Goal: Information Seeking & Learning: Learn about a topic

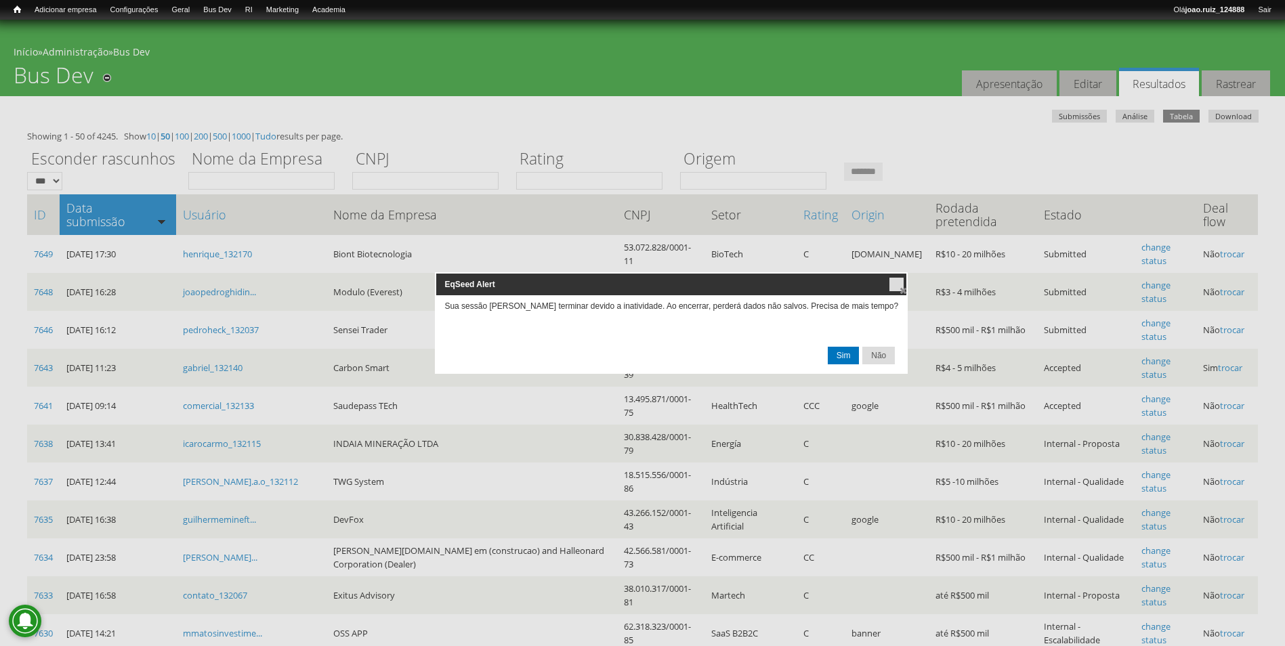
click at [828, 350] on span "Sim" at bounding box center [843, 355] width 30 height 16
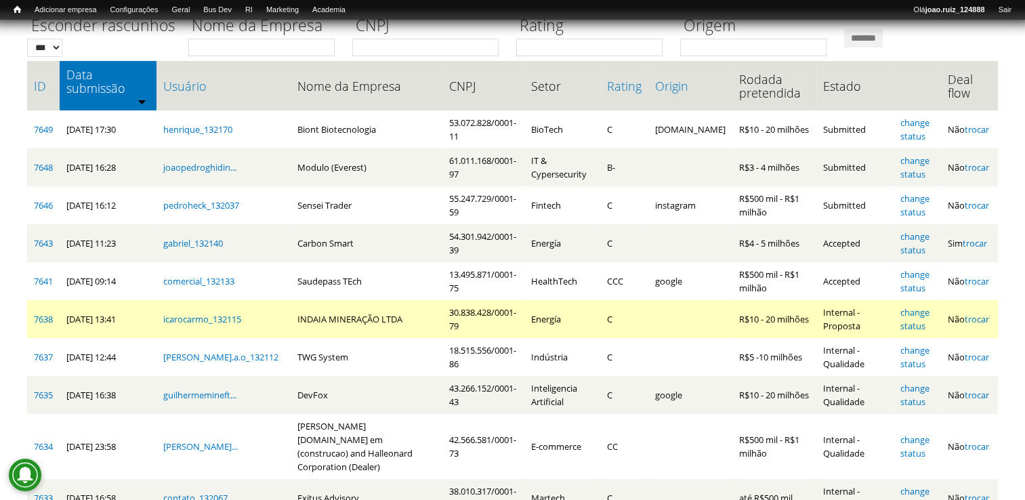
scroll to position [135, 0]
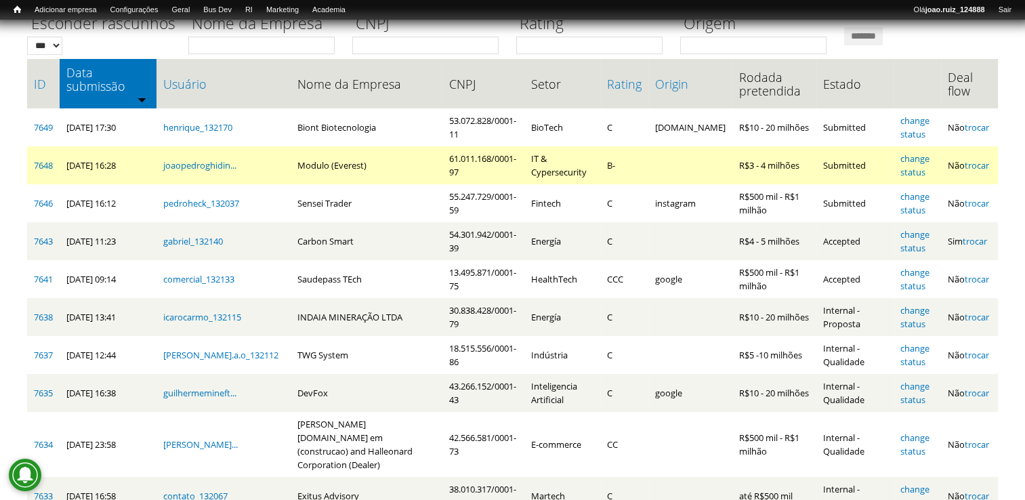
click at [41, 150] on td "7648" at bounding box center [43, 165] width 33 height 38
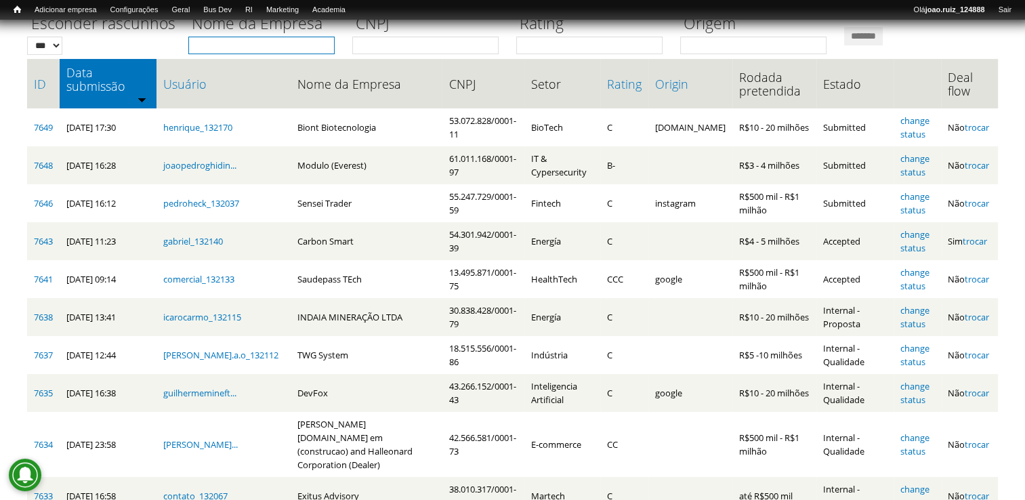
click at [249, 43] on input "Nome da Empresa" at bounding box center [261, 46] width 146 height 18
type input "******"
click at [844, 27] on input "*******" at bounding box center [863, 36] width 39 height 18
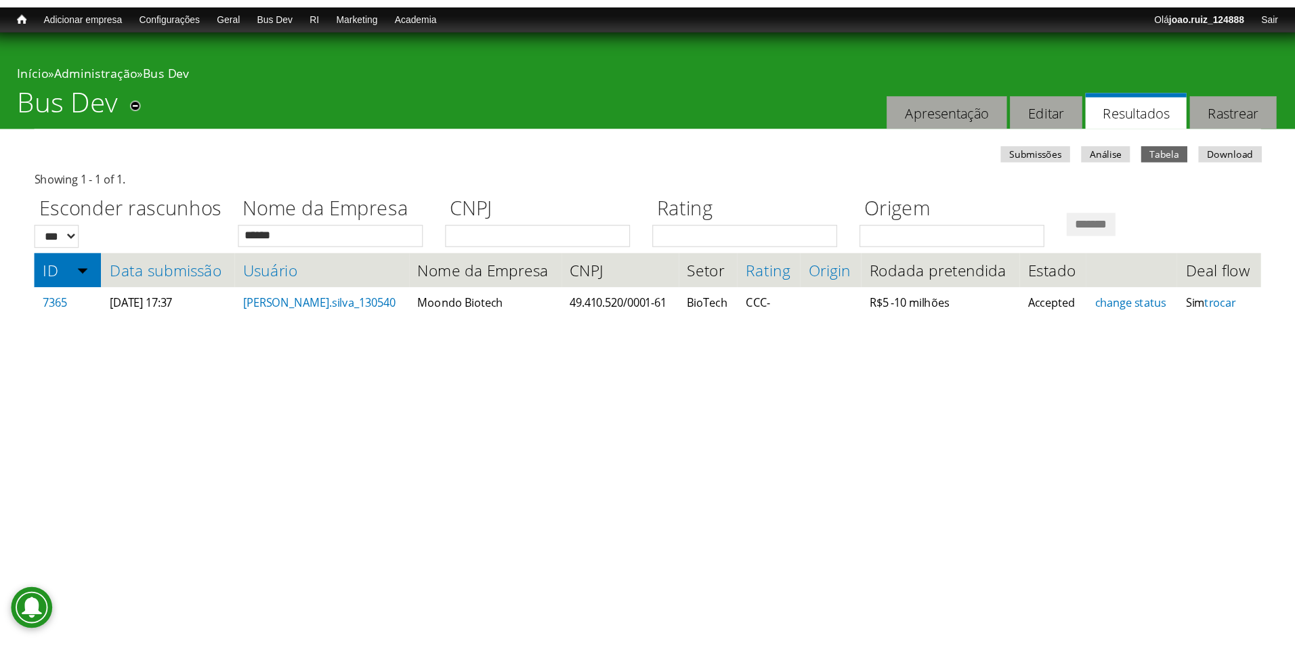
scroll to position [0, 0]
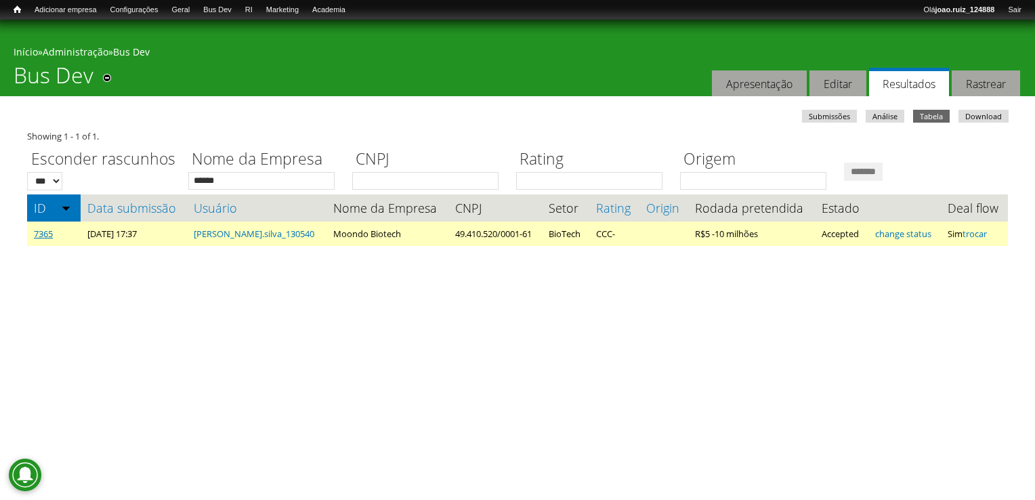
click at [51, 237] on link "7365" at bounding box center [43, 234] width 19 height 12
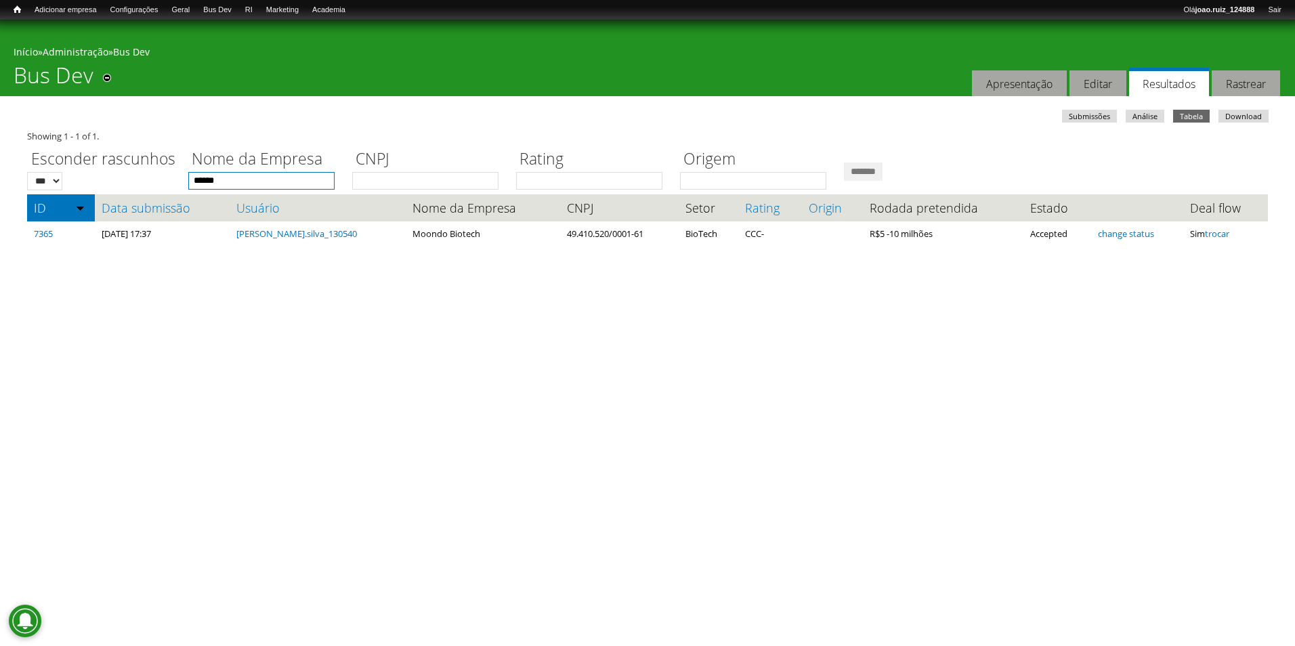
drag, startPoint x: 245, startPoint y: 183, endPoint x: 146, endPoint y: 192, distance: 99.3
click at [146, 192] on div "Showing 1 - 1 of 1. Esconder rascunhos *** *** Nome da Empresa ****** CNPJ Rati…" at bounding box center [647, 187] width 1241 height 117
click at [243, 54] on link "Webform table" at bounding box center [250, 57] width 108 height 15
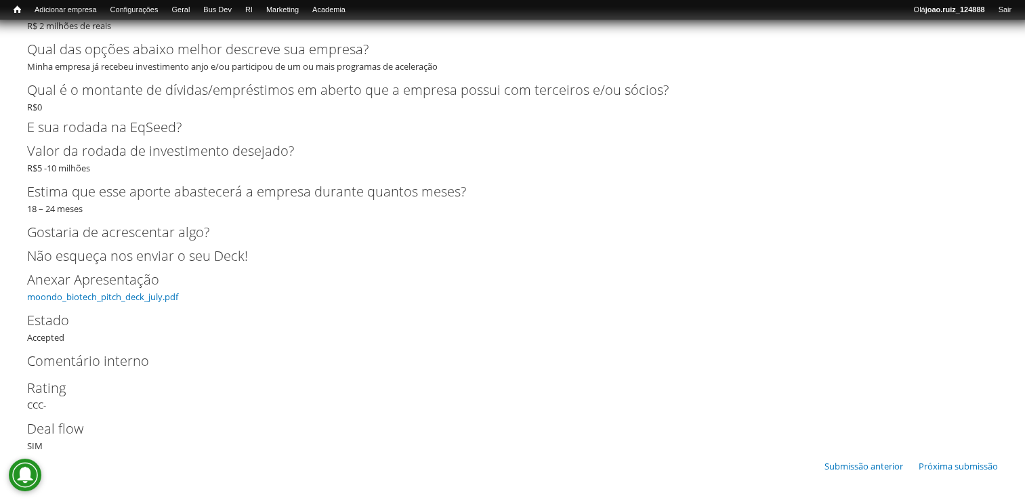
scroll to position [4080, 0]
click at [104, 298] on link "moondo_biotech_pitch_deck_july.pdf" at bounding box center [102, 297] width 151 height 12
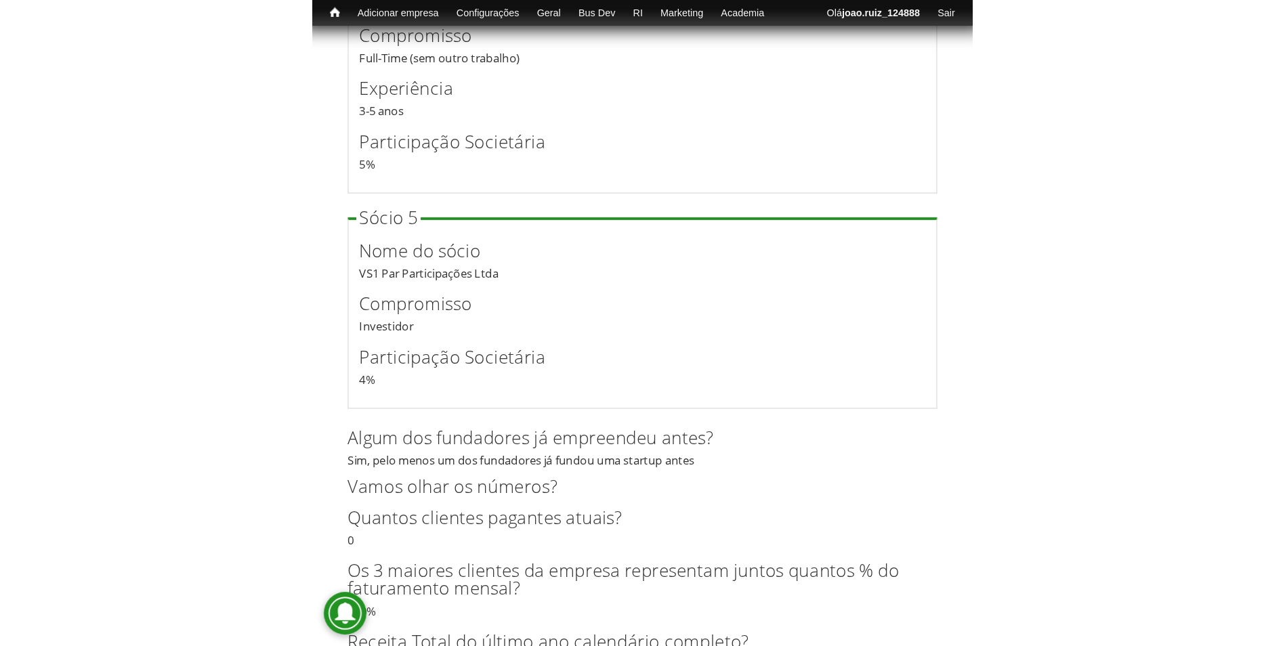
scroll to position [3226, 0]
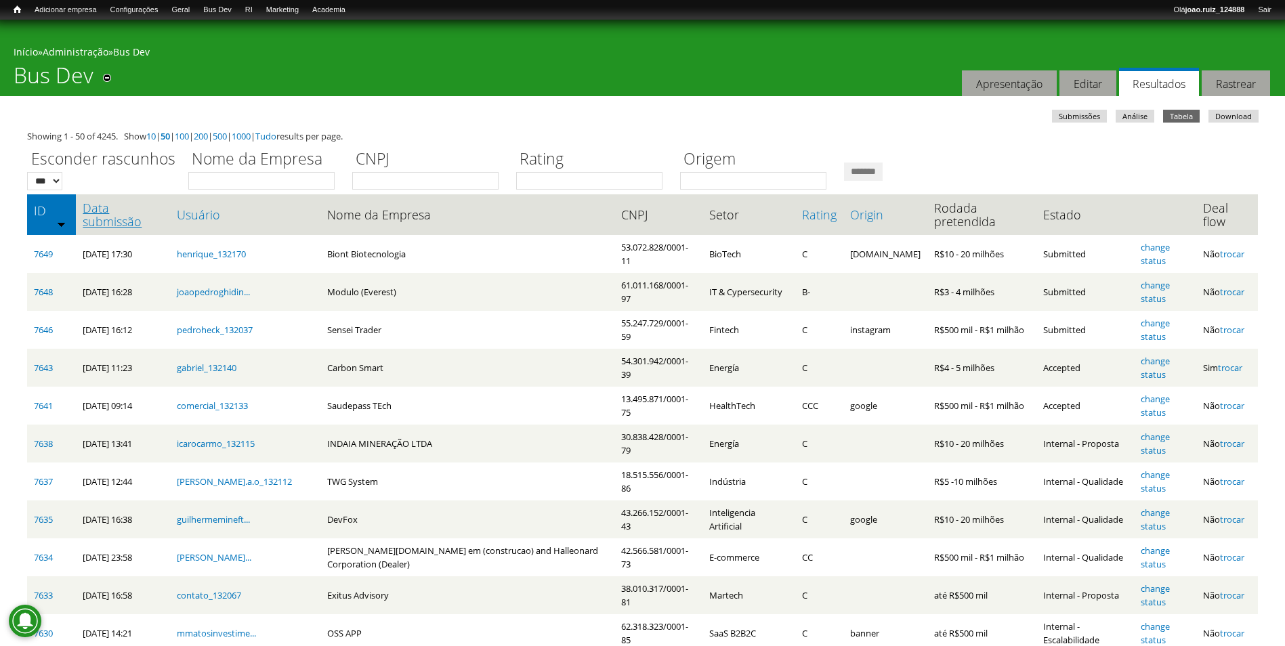
click at [110, 219] on link "Data submissão" at bounding box center [123, 214] width 81 height 27
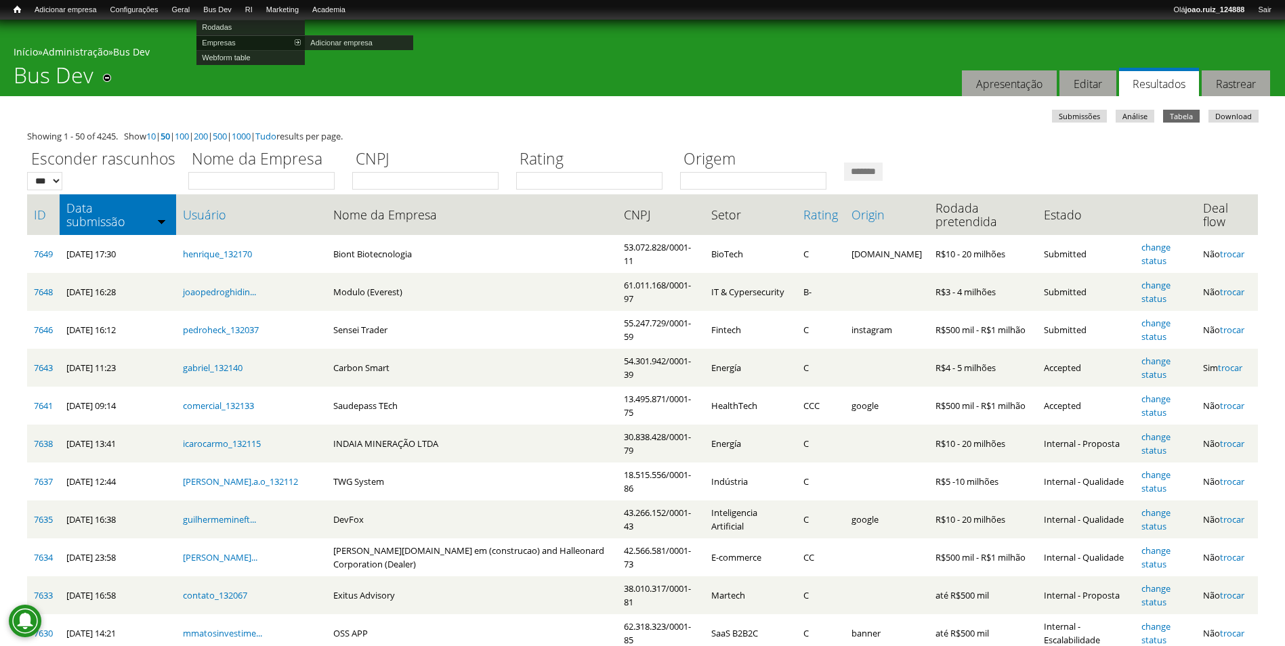
click at [230, 36] on link "Empresas" at bounding box center [250, 42] width 108 height 15
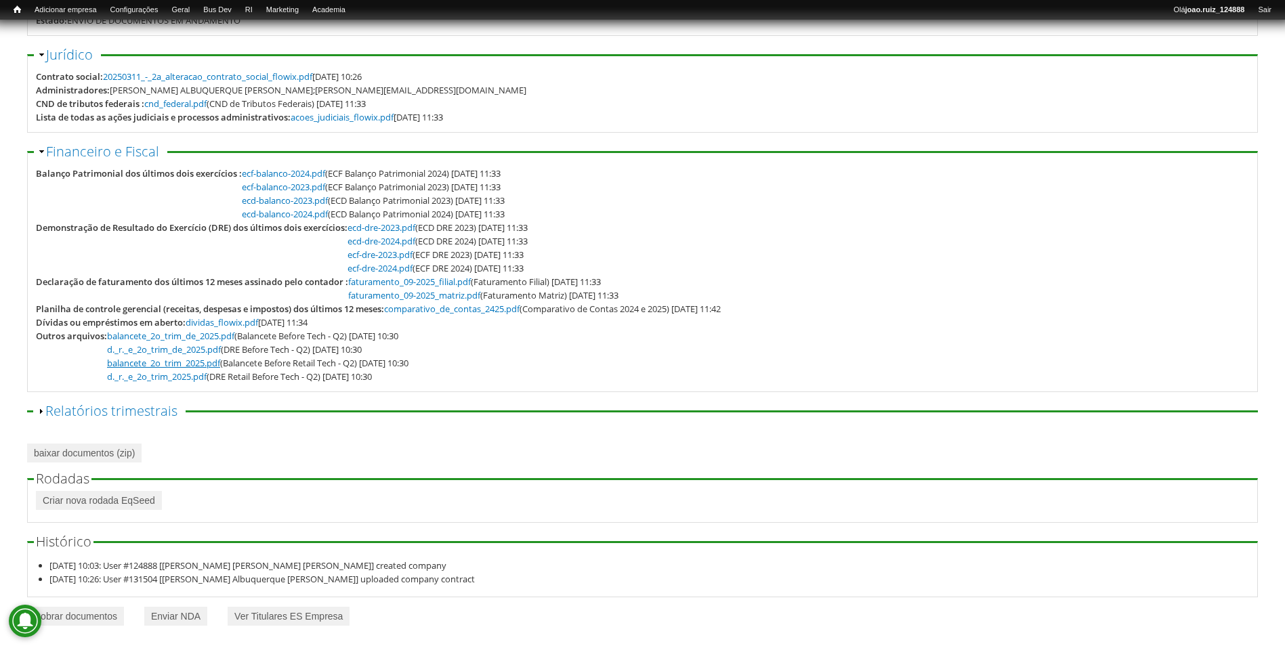
scroll to position [178, 0]
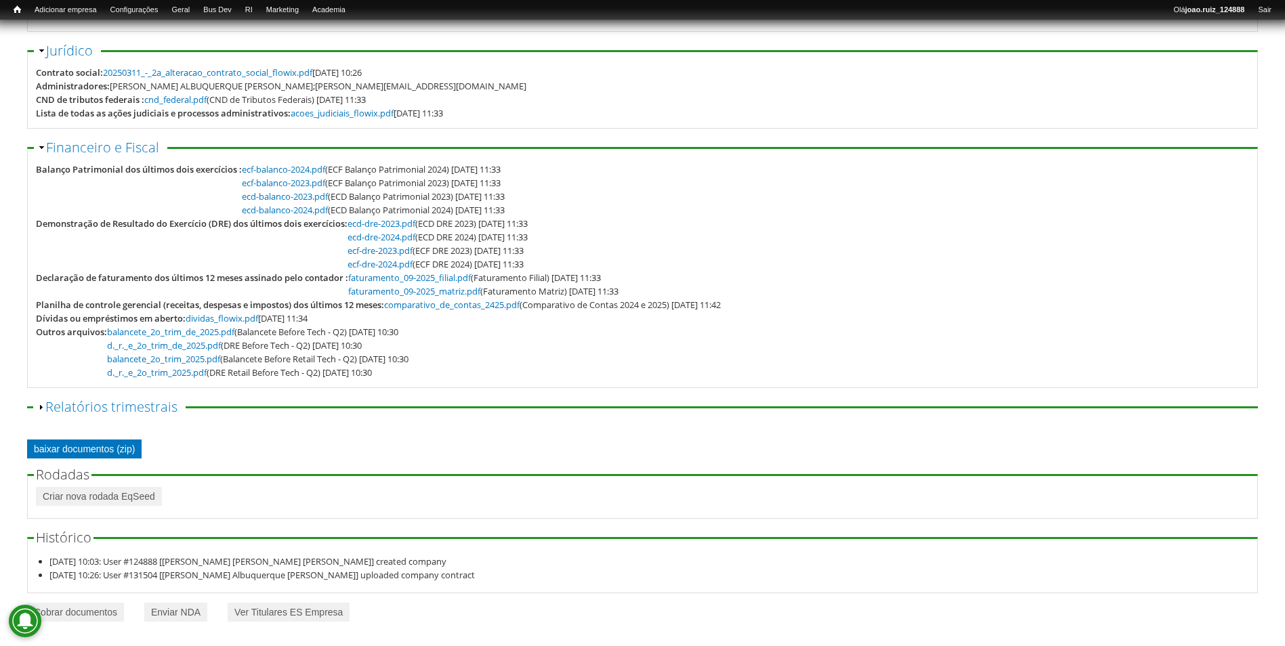
click at [112, 446] on link "baixar documentos (zip)" at bounding box center [84, 449] width 114 height 19
click at [414, 289] on link "faturamento_09-2025_matriz.pdf" at bounding box center [414, 291] width 132 height 12
click at [434, 276] on link "faturamento_09-2025_filial.pdf" at bounding box center [409, 278] width 123 height 12
click at [394, 264] on link "ecf-dre-2024.pdf" at bounding box center [379, 264] width 65 height 12
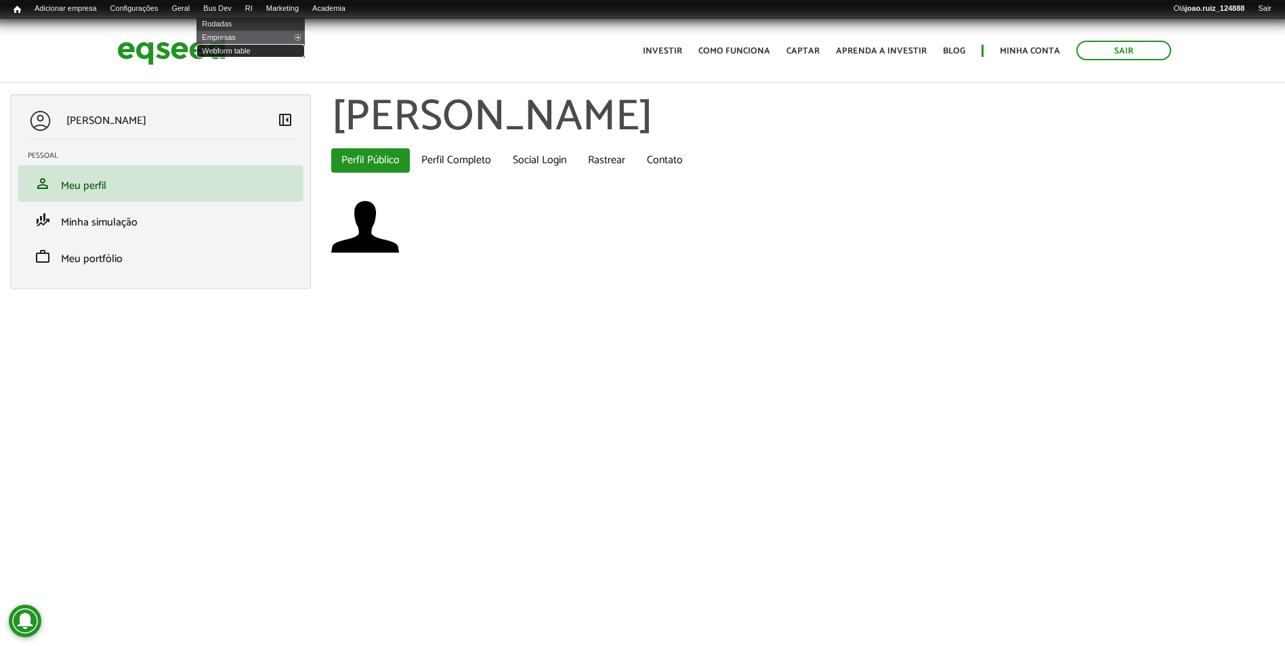
click at [226, 48] on link "Webform table" at bounding box center [250, 51] width 108 height 14
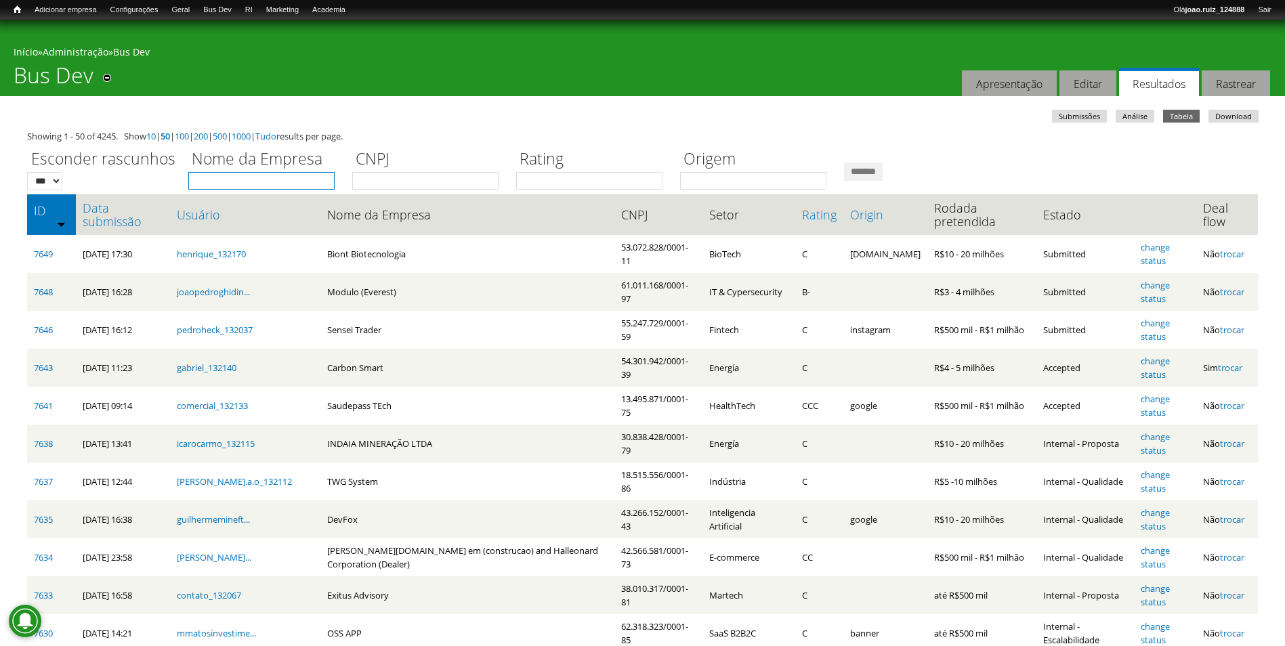
click at [297, 185] on input "Nome da Empresa" at bounding box center [261, 181] width 146 height 18
type input "******"
click at [844, 163] on input "*******" at bounding box center [863, 172] width 39 height 18
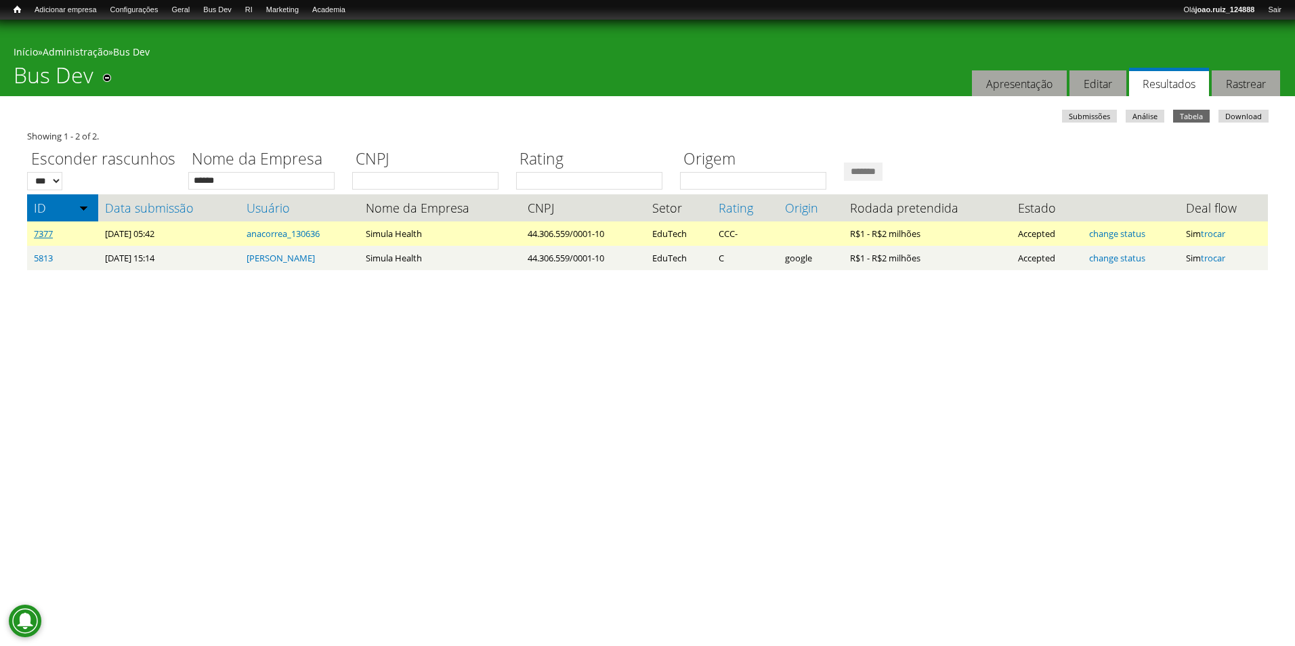
click at [43, 232] on link "7377" at bounding box center [43, 234] width 19 height 12
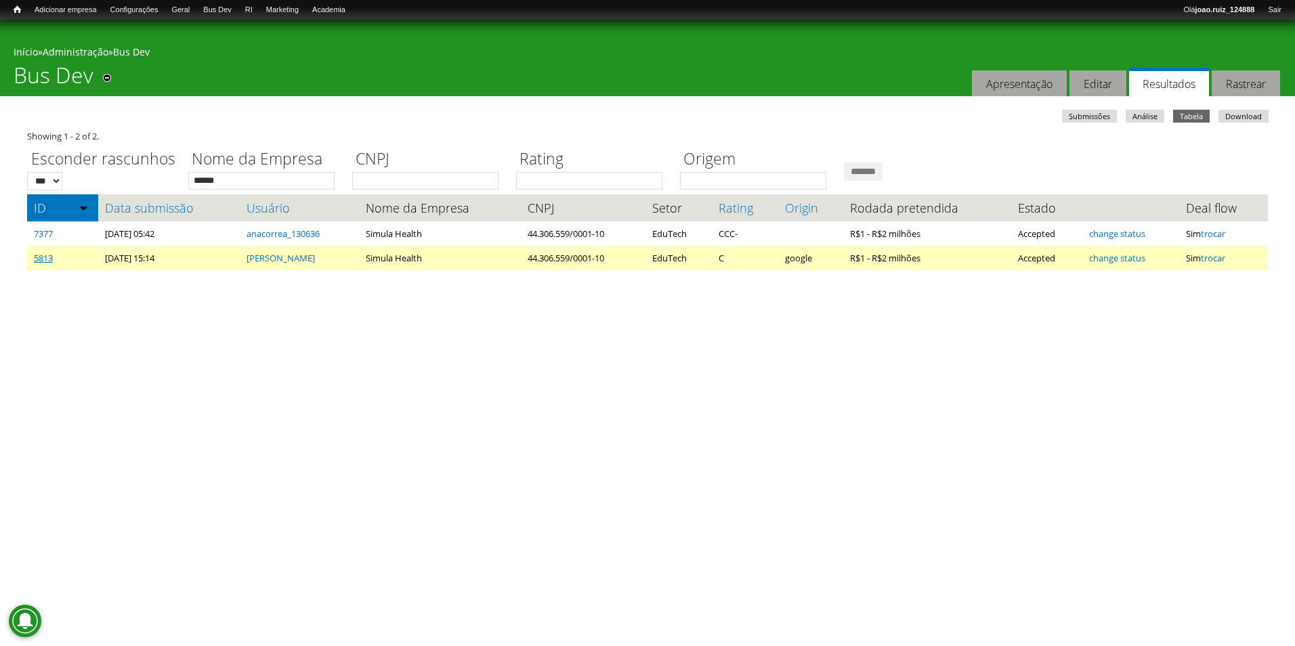
click at [42, 261] on link "5813" at bounding box center [43, 258] width 19 height 12
click at [45, 255] on link "5813" at bounding box center [43, 258] width 19 height 12
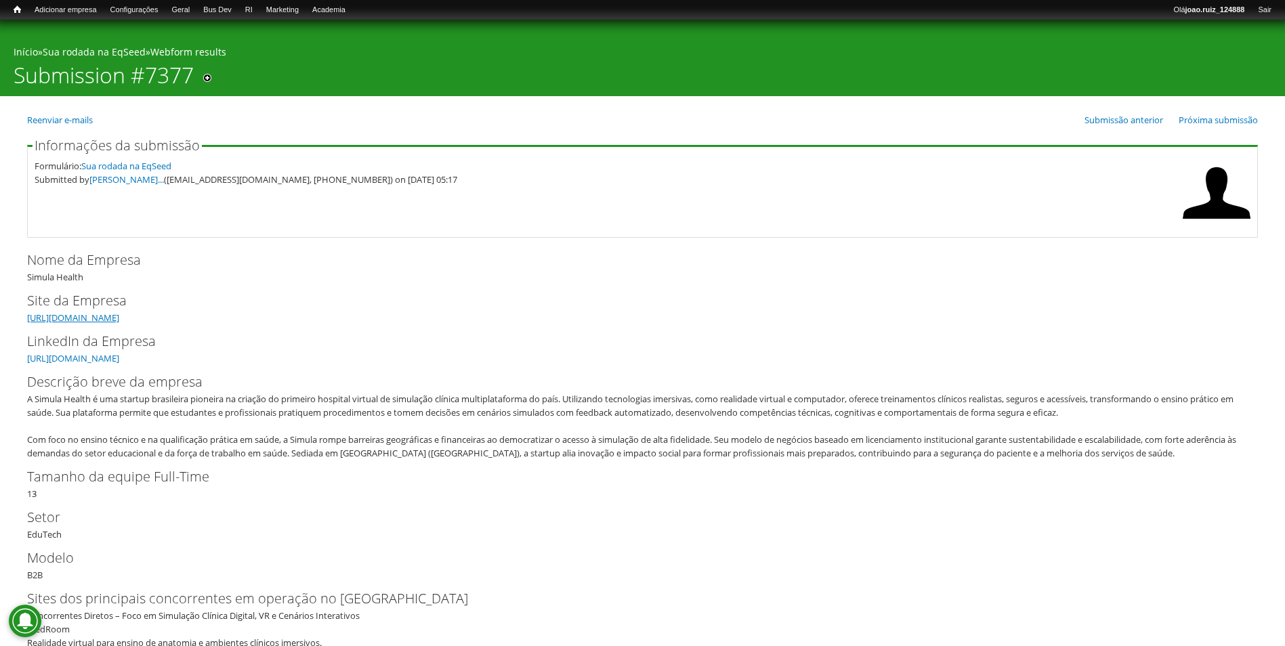
click at [117, 318] on link "[URL][DOMAIN_NAME]" at bounding box center [73, 318] width 92 height 12
click at [119, 356] on link "https://www.linkedin.com/company/simulahealth/?viewAsMember=true" at bounding box center [73, 358] width 92 height 12
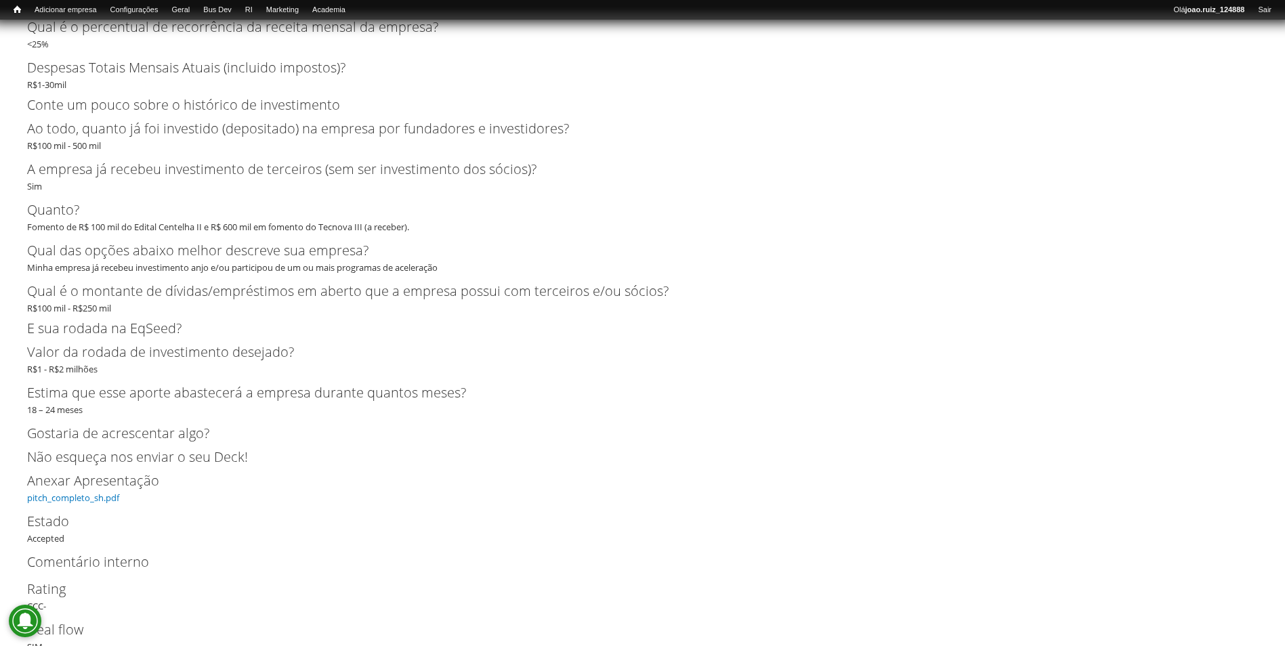
scroll to position [4023, 0]
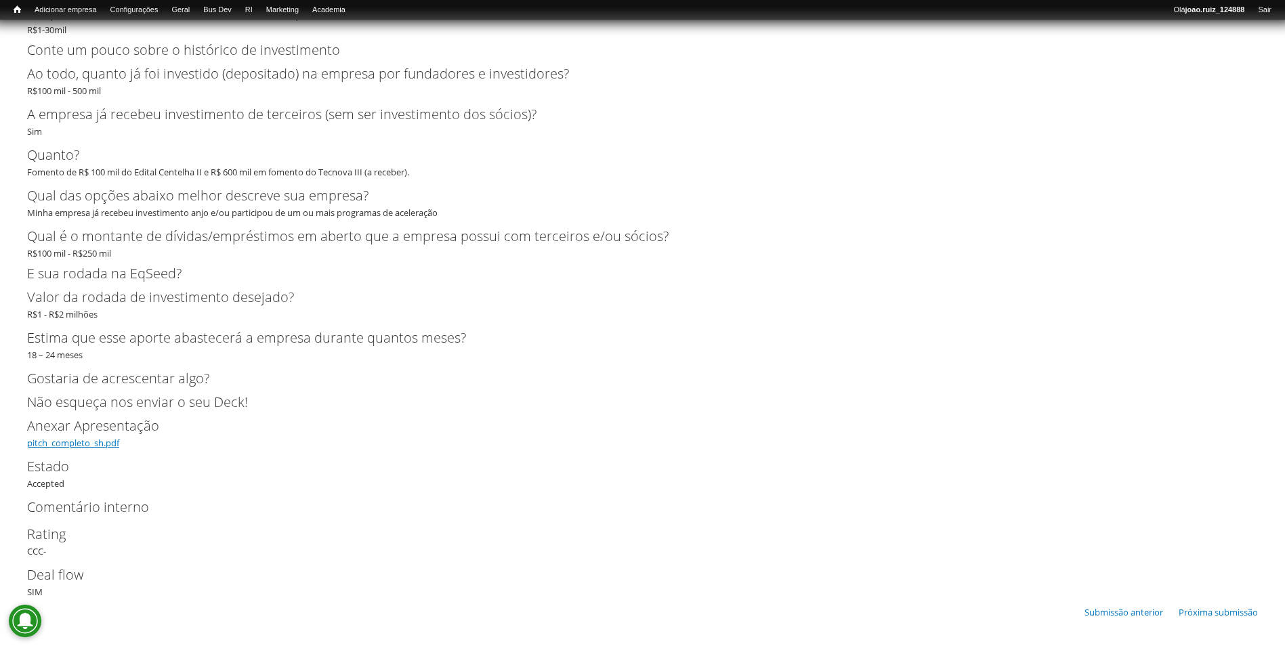
click at [93, 438] on link "pitch_completo_sh.pdf" at bounding box center [73, 443] width 92 height 12
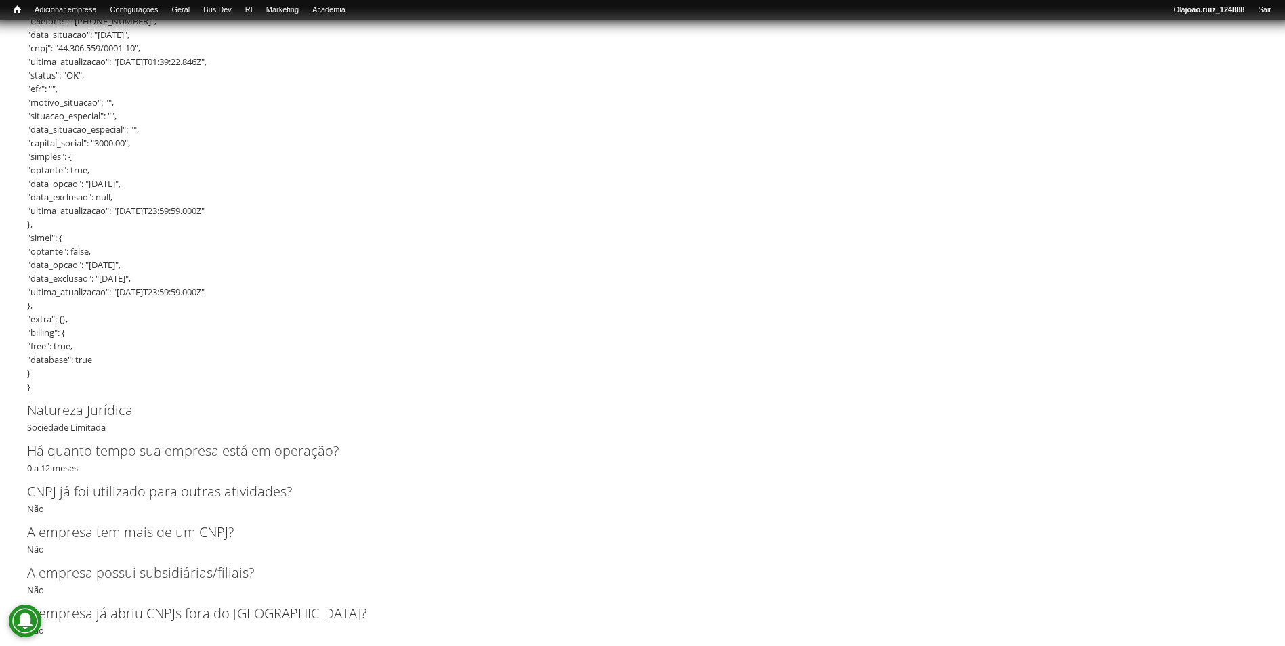
scroll to position [0, 0]
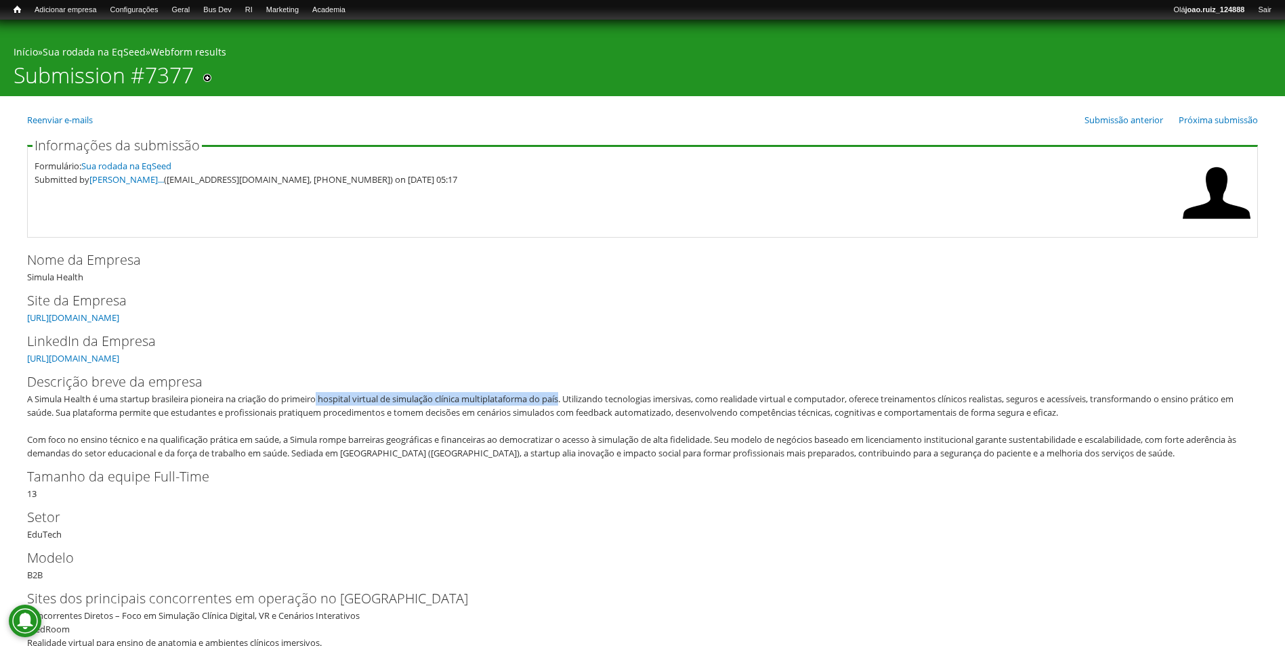
drag, startPoint x: 324, startPoint y: 396, endPoint x: 572, endPoint y: 402, distance: 247.3
click at [572, 402] on div "A Simula Health é uma startup brasileira pioneira na criação do primeiro hospit…" at bounding box center [638, 426] width 1222 height 68
copy div "hospital virtual de simulação clínica multiplataforma do país"
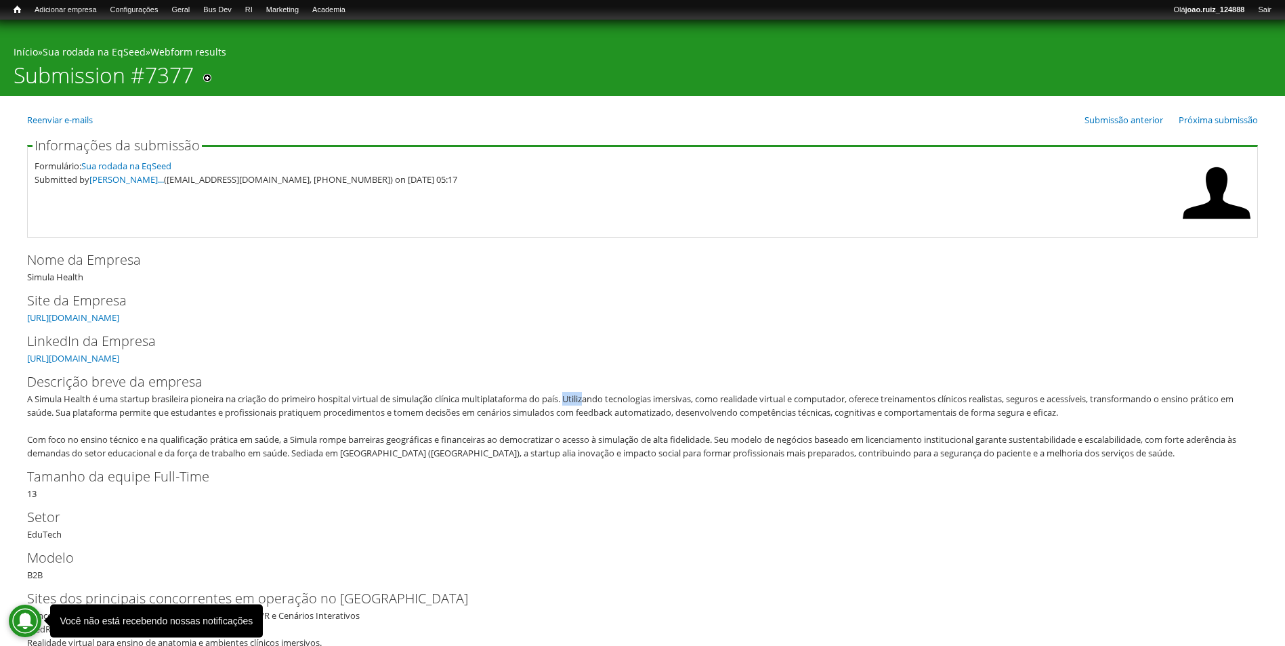
drag, startPoint x: 579, startPoint y: 400, endPoint x: 598, endPoint y: 398, distance: 19.1
click at [598, 398] on div "A Simula Health é uma startup brasileira pioneira na criação do primeiro hospit…" at bounding box center [638, 426] width 1222 height 68
drag, startPoint x: 598, startPoint y: 398, endPoint x: 575, endPoint y: 444, distance: 50.9
click at [575, 444] on div "A Simula Health é uma startup brasileira pioneira na criação do primeiro hospit…" at bounding box center [638, 426] width 1222 height 68
drag, startPoint x: 872, startPoint y: 398, endPoint x: 990, endPoint y: 396, distance: 118.5
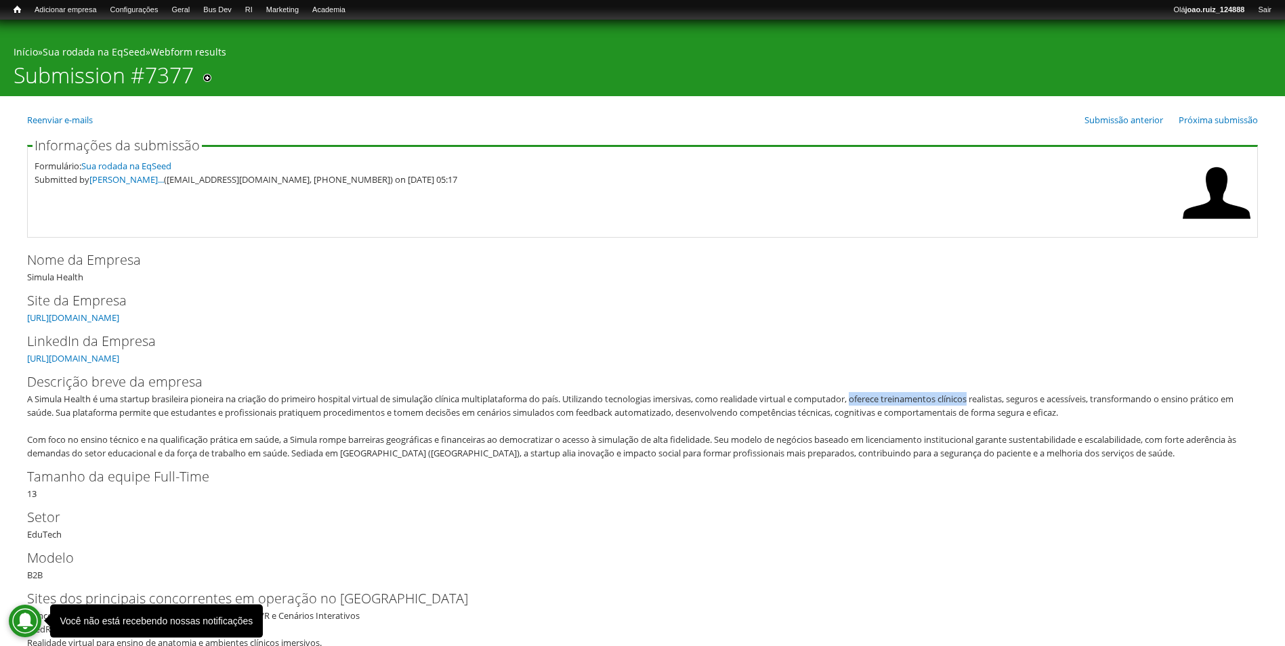
click at [990, 396] on div "A Simula Health é uma startup brasileira pioneira na criação do primeiro hospit…" at bounding box center [638, 426] width 1222 height 68
copy div "oferece treinamentos clínicos"
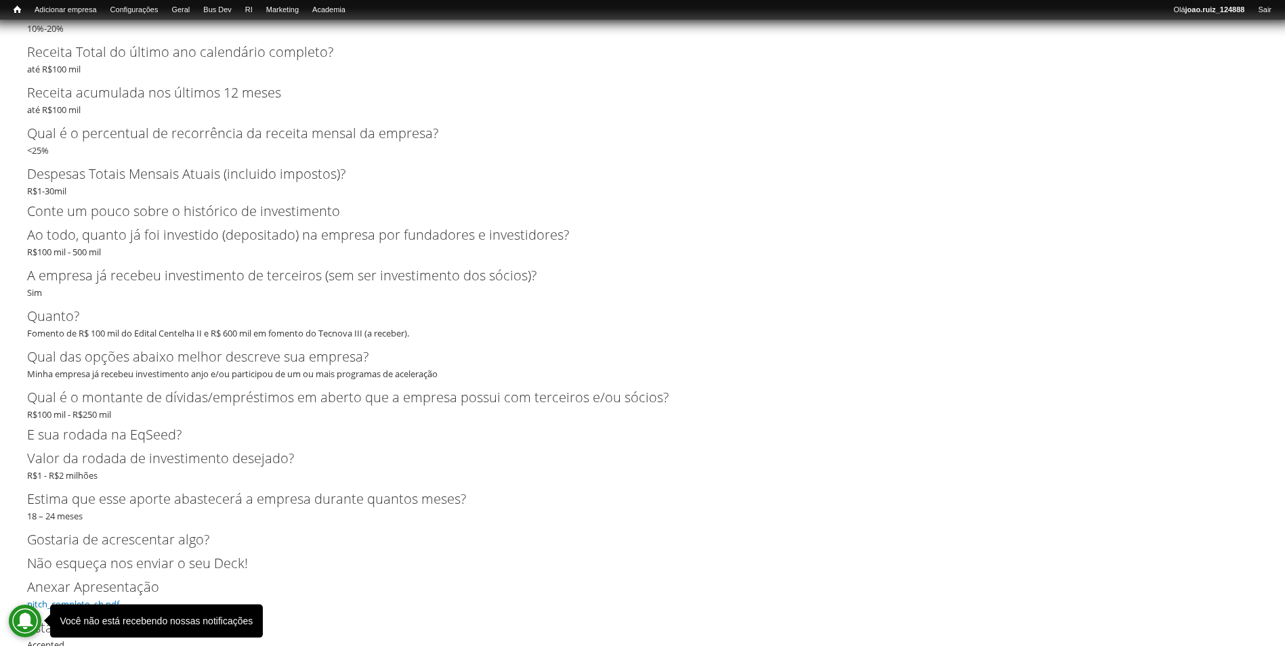
scroll to position [4023, 0]
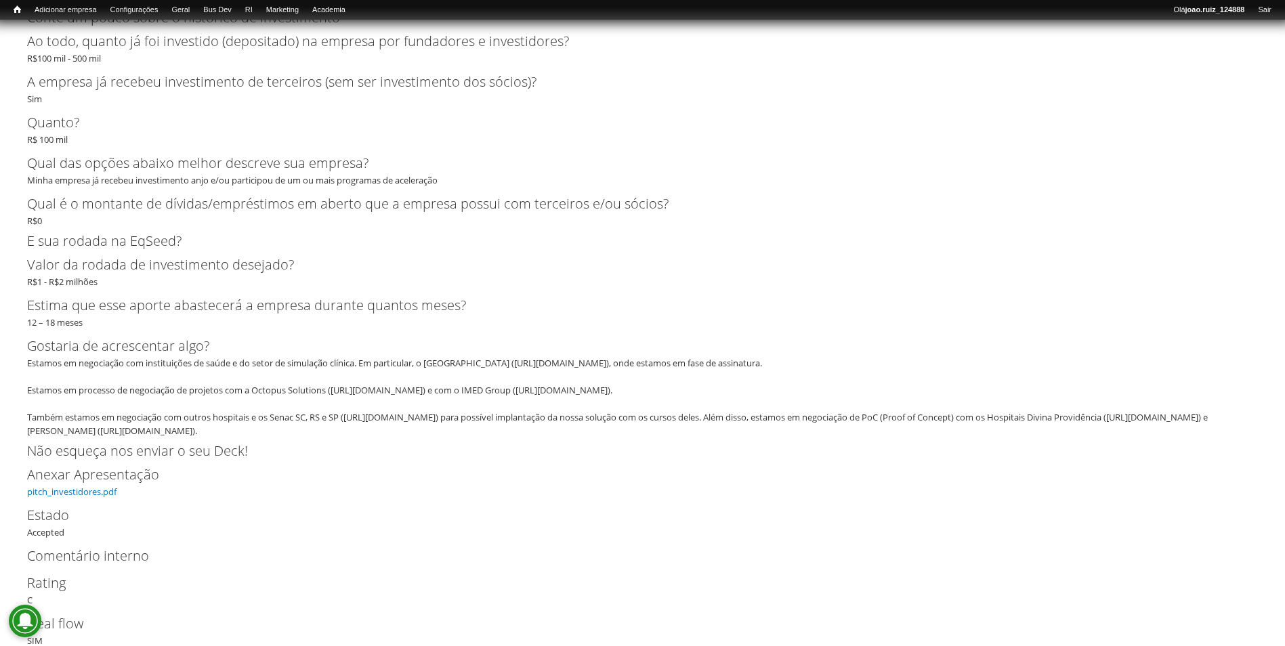
scroll to position [3617, 0]
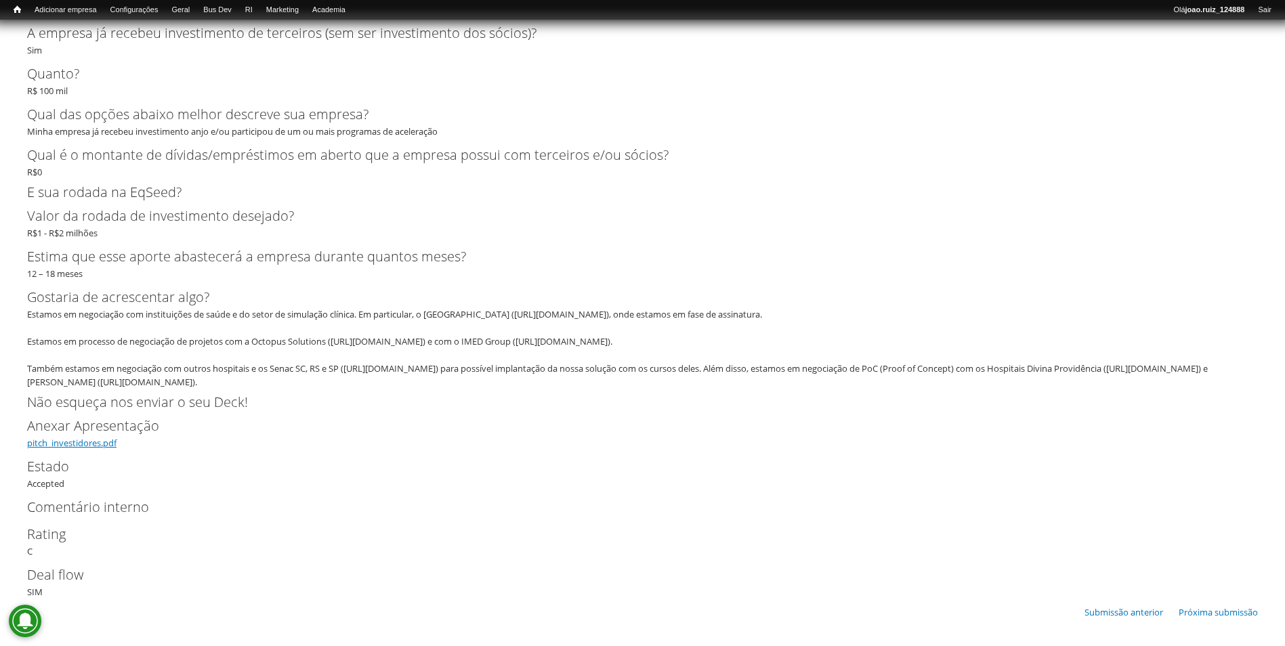
click at [95, 447] on link "pitch_investidores.pdf" at bounding box center [71, 443] width 89 height 12
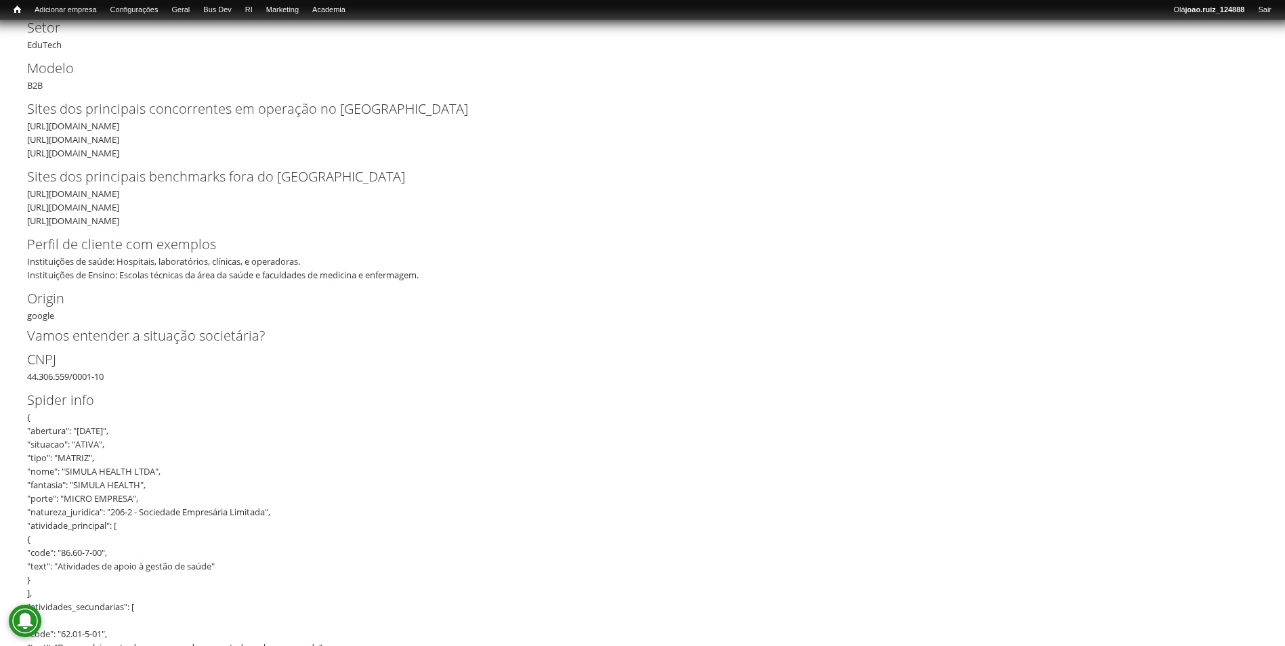
scroll to position [542, 0]
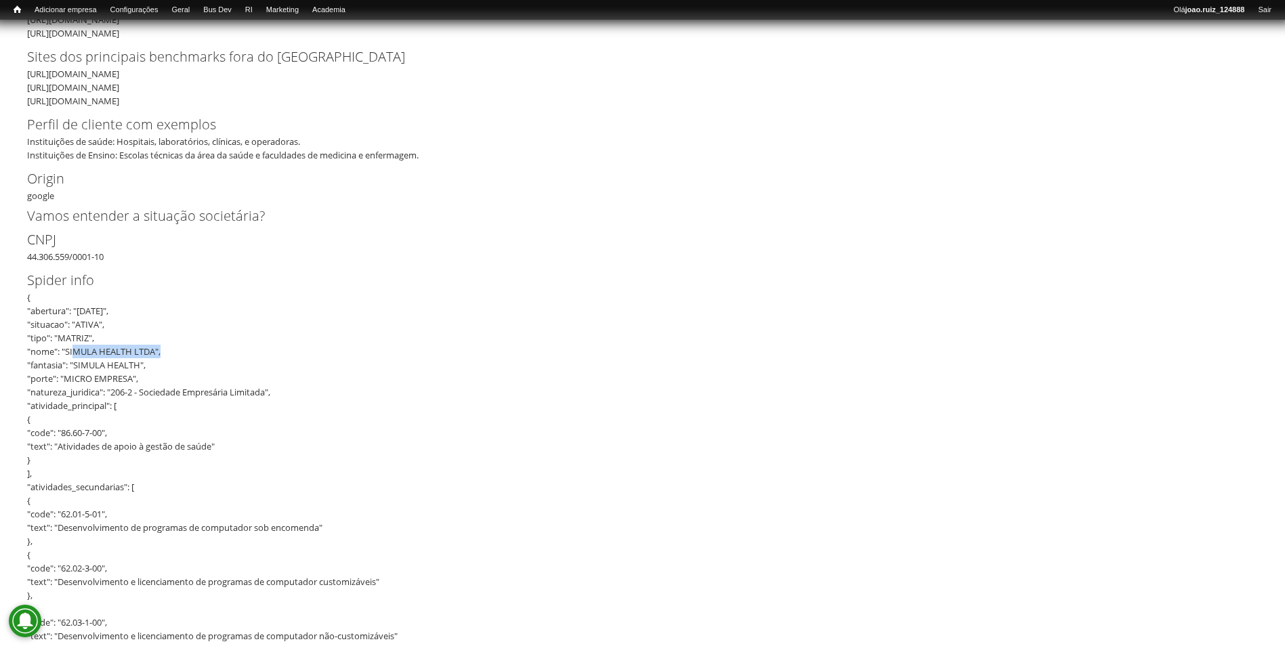
drag, startPoint x: 67, startPoint y: 350, endPoint x: 156, endPoint y: 350, distance: 88.7
copy div "SIMULA HEALTH LTDA"
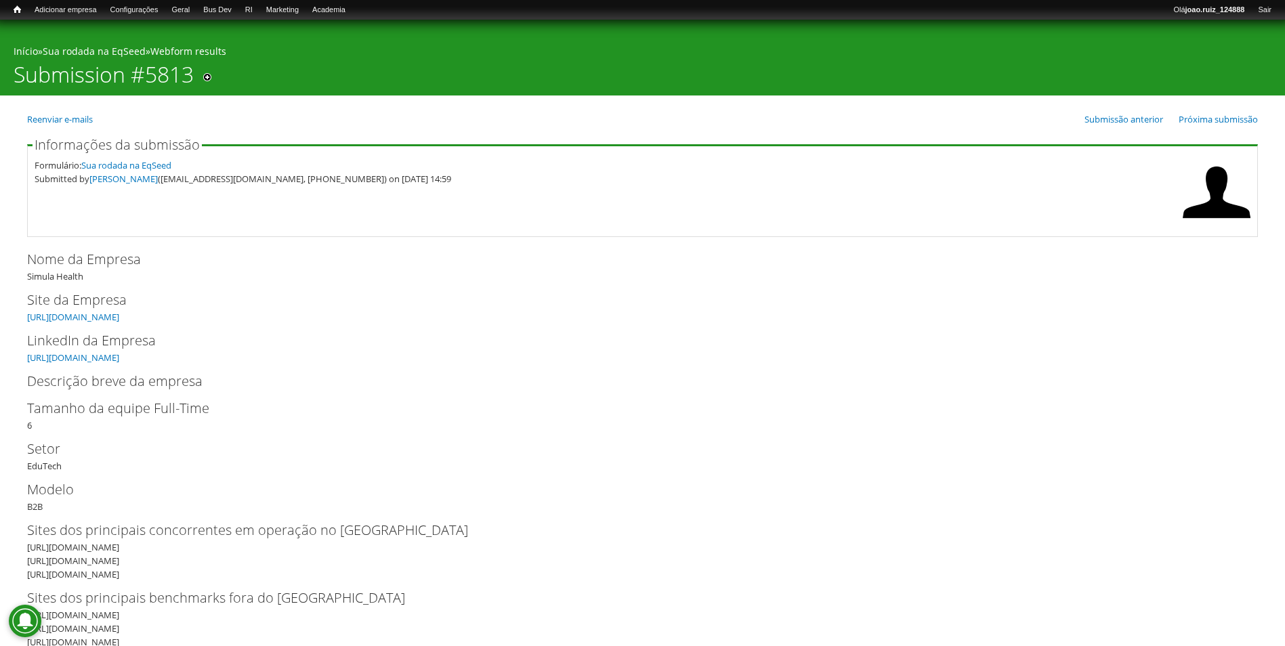
scroll to position [0, 0]
drag, startPoint x: 28, startPoint y: 278, endPoint x: 83, endPoint y: 279, distance: 54.2
click at [83, 279] on div "Nome da Empresa Simula Health" at bounding box center [642, 267] width 1231 height 34
copy div "Simula Health"
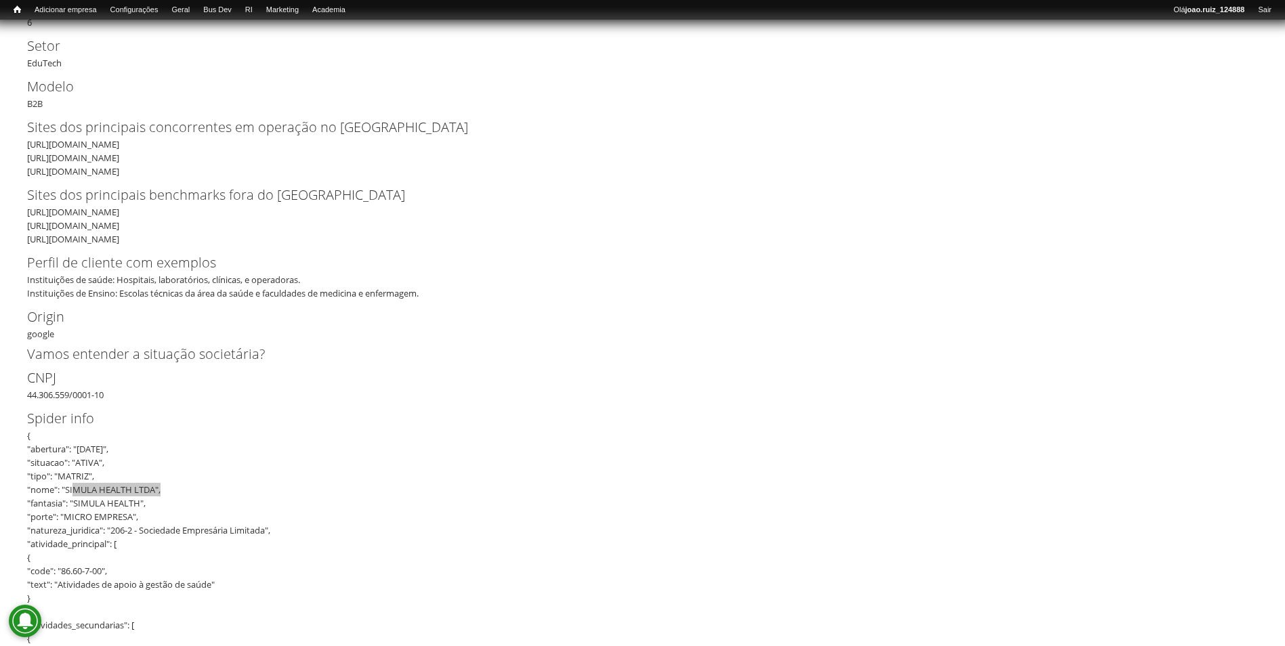
scroll to position [406, 0]
drag, startPoint x: 29, startPoint y: 392, endPoint x: 144, endPoint y: 391, distance: 114.5
click at [144, 391] on div "CNPJ 44.306.559/0001-10" at bounding box center [642, 382] width 1231 height 34
copy div "44.306.559/0001-10"
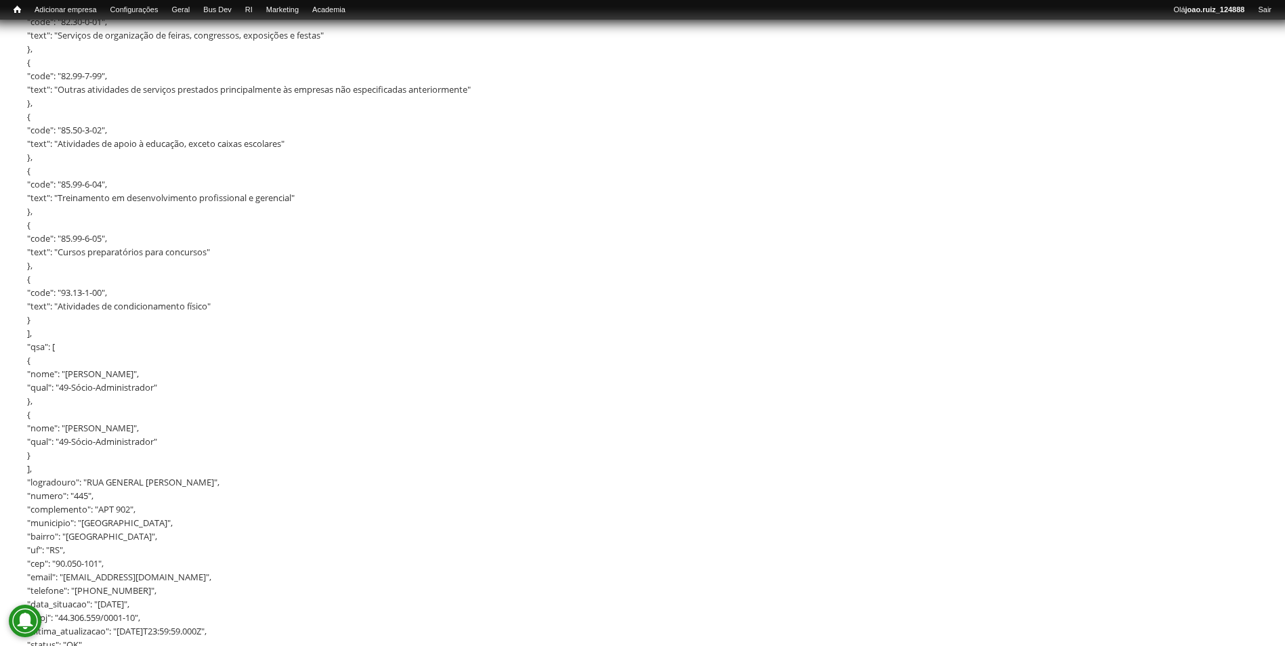
scroll to position [1964, 0]
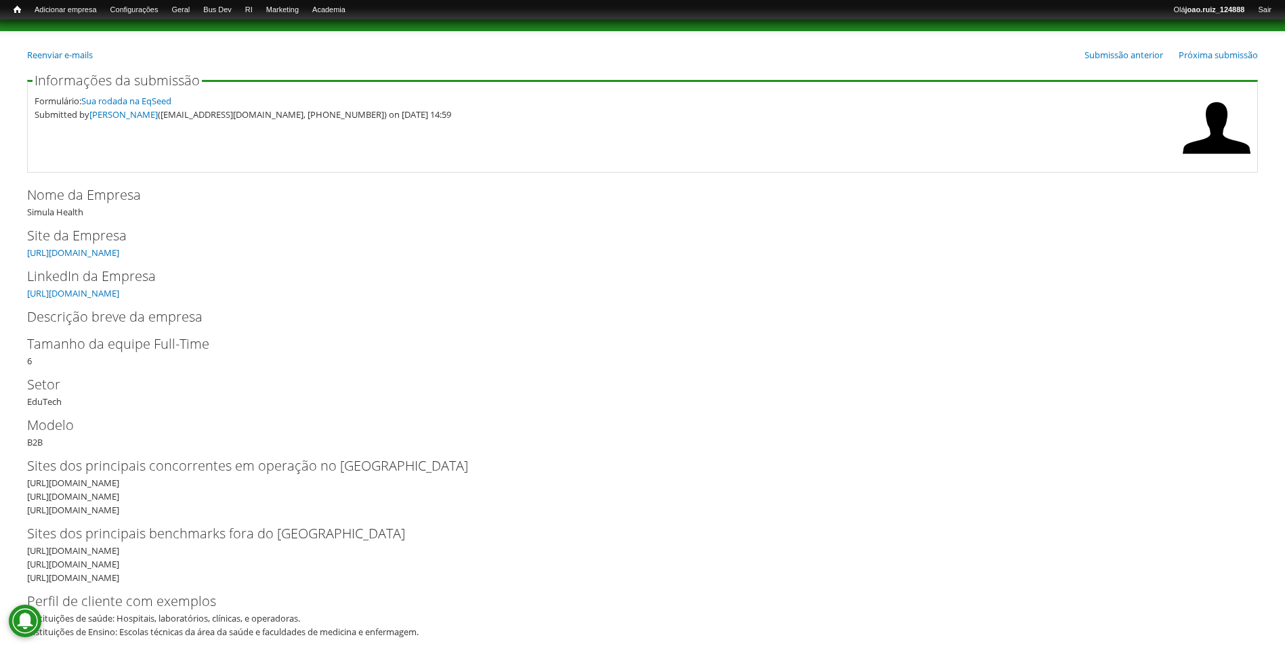
scroll to position [0, 0]
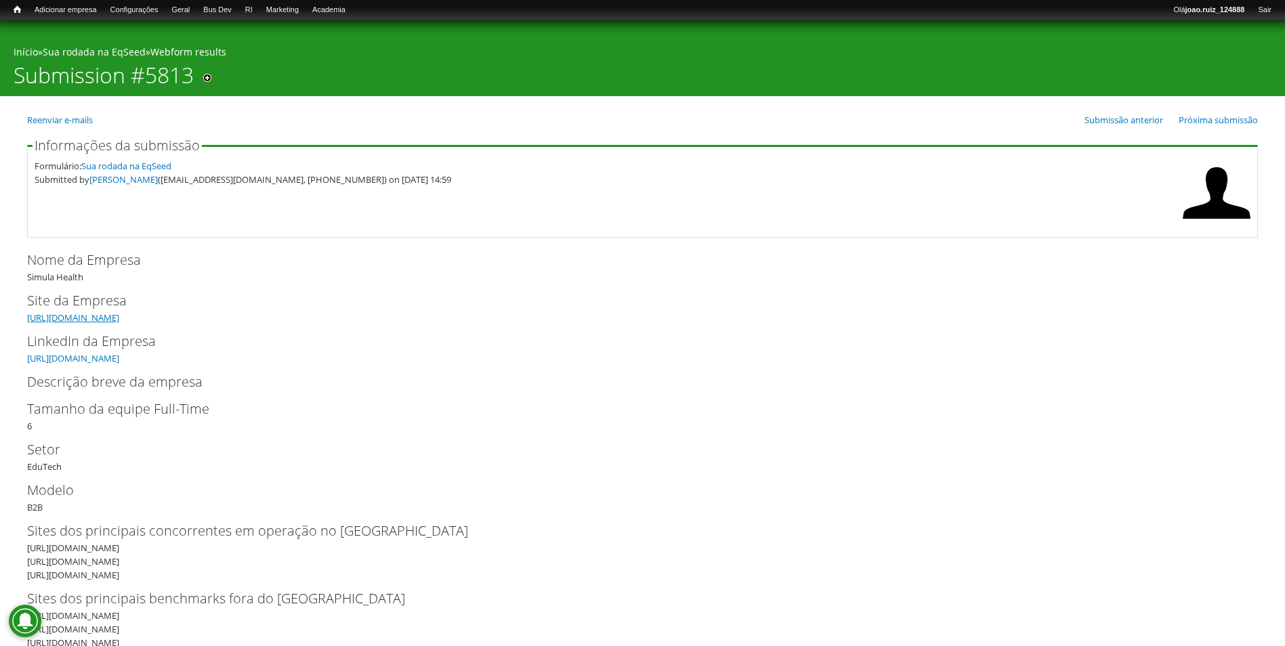
click at [51, 316] on link "[URL][DOMAIN_NAME]" at bounding box center [73, 318] width 92 height 12
